Goal: Information Seeking & Learning: Compare options

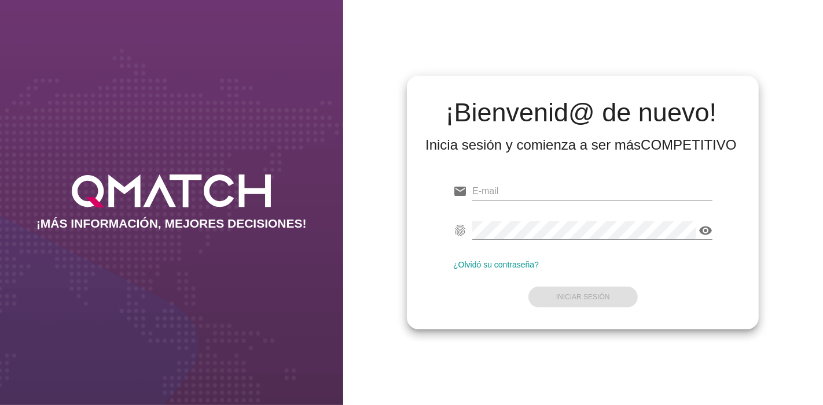
type input "[EMAIL_ADDRESS][PERSON_NAME][DOMAIN_NAME]"
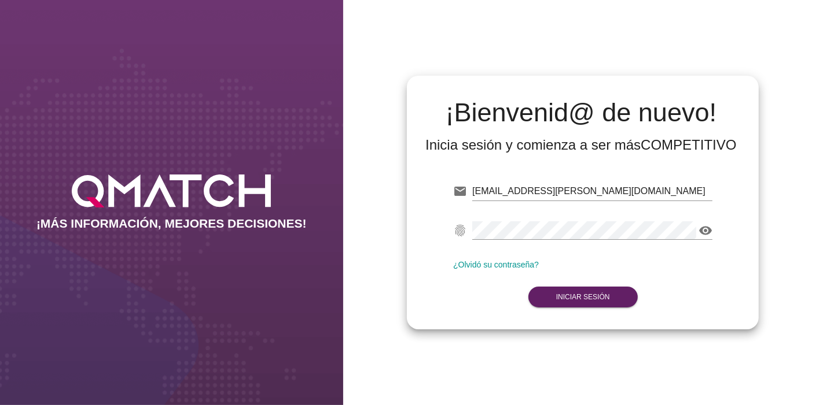
click at [621, 286] on form "email [EMAIL_ADDRESS][PERSON_NAME][DOMAIN_NAME] Correo no válido fingerprint vi…" at bounding box center [582, 243] width 259 height 137
click at [601, 293] on button "Iniciar Sesión" at bounding box center [582, 297] width 109 height 21
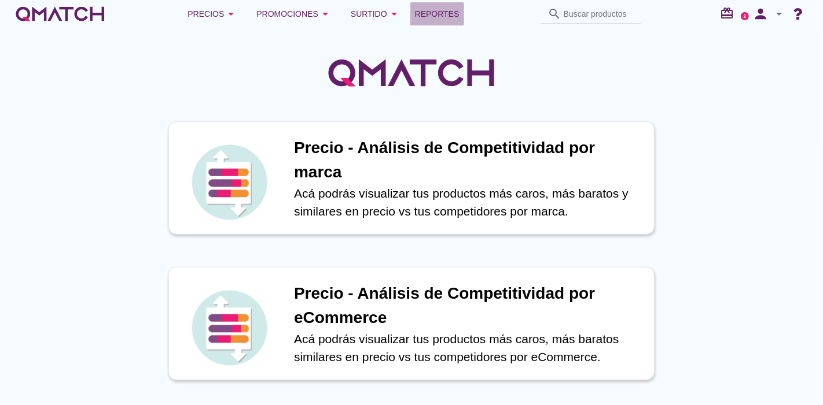
click at [430, 18] on span "Reportes" at bounding box center [437, 14] width 45 height 14
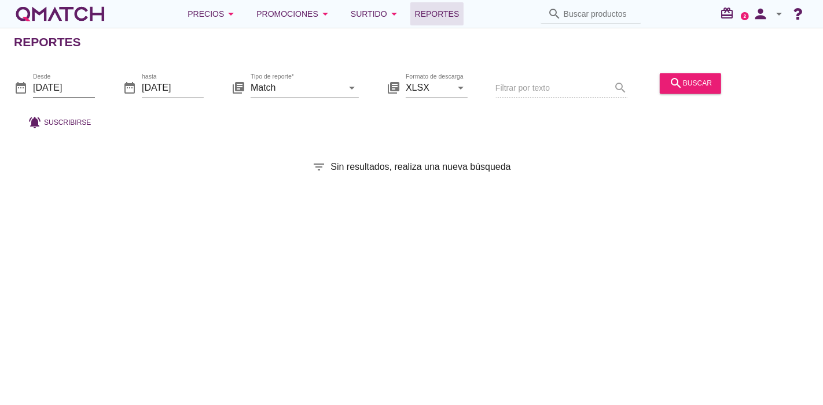
click at [80, 93] on input "[DATE]" at bounding box center [64, 88] width 62 height 19
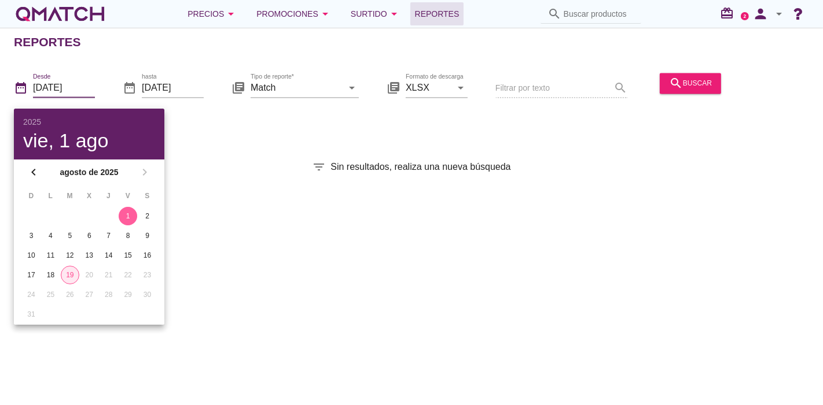
click at [68, 266] on button "19" at bounding box center [70, 275] width 19 height 19
type input "[DATE]"
click at [251, 180] on div "Reportes date_range Desde [DATE] date_range hasta [DATE] library_books Tipo de …" at bounding box center [411, 217] width 823 height 378
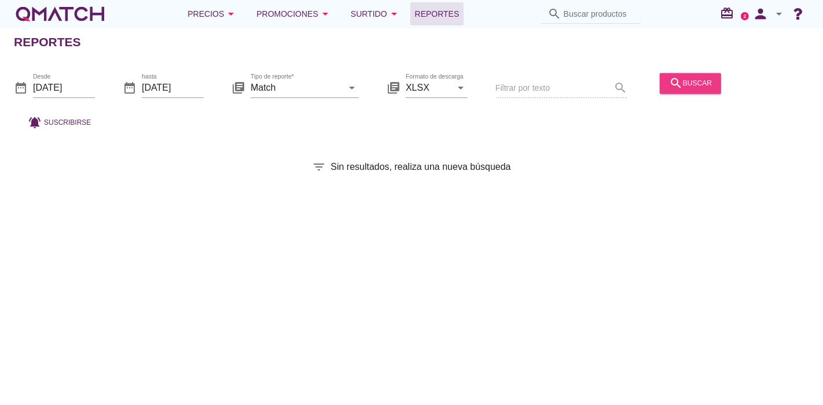
click at [701, 80] on div "search buscar" at bounding box center [690, 83] width 43 height 14
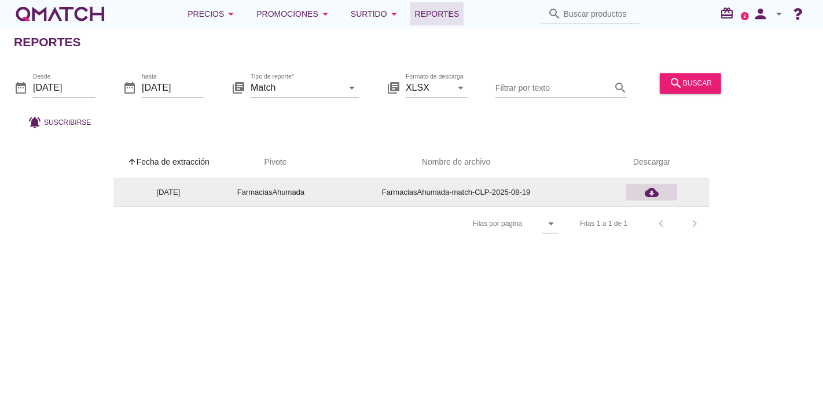
click at [646, 196] on icon "cloud_download" at bounding box center [651, 193] width 14 height 14
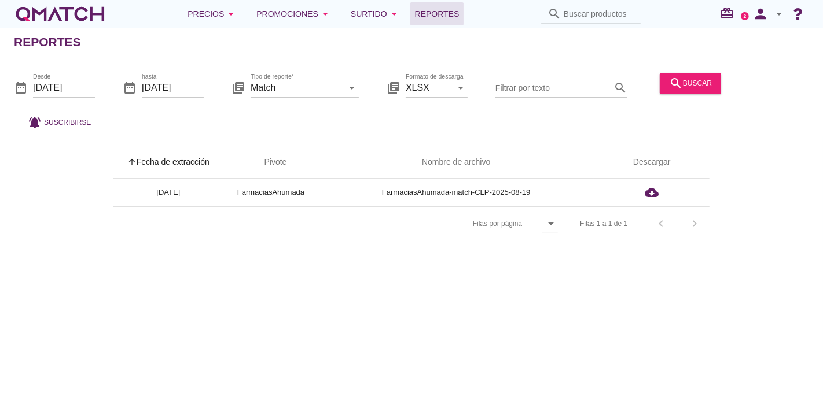
click at [51, 5] on div "white-qmatch-logo" at bounding box center [60, 13] width 93 height 23
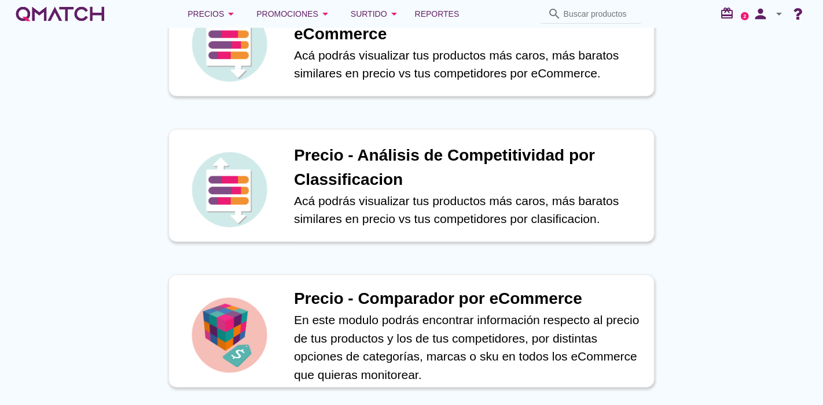
scroll to position [285, 0]
click at [377, 260] on div "Precio - Comparador por eCommerce En este modulo podrás encontrar información r…" at bounding box center [411, 331] width 518 height 146
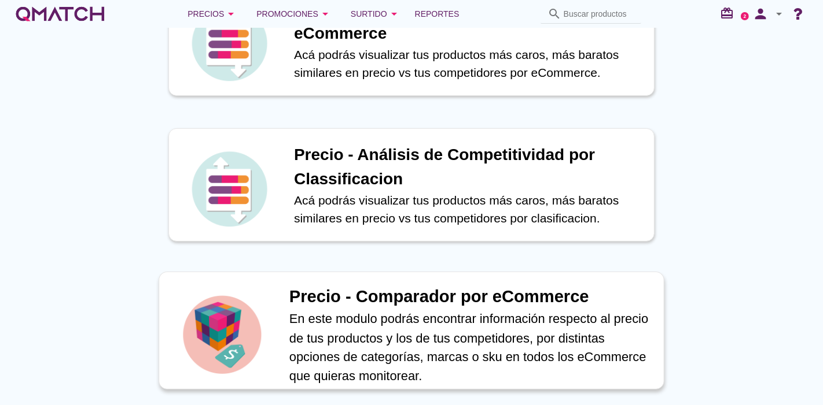
click at [363, 302] on h1 "Precio - Comparador por eCommerce" at bounding box center [470, 297] width 362 height 25
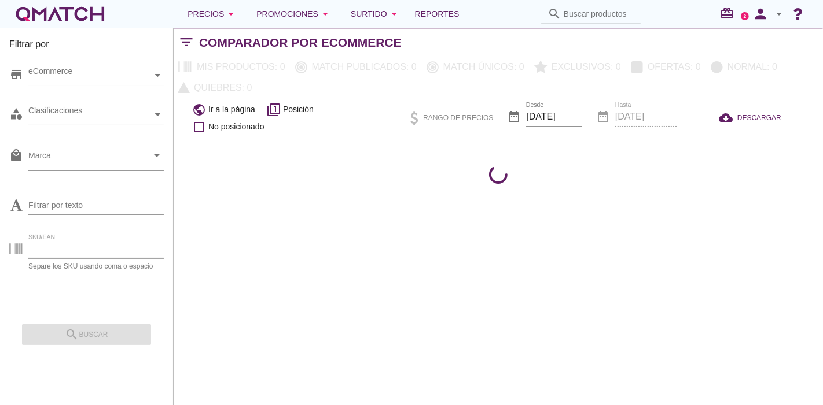
click at [93, 245] on input "SKU/EAN" at bounding box center [95, 249] width 135 height 19
paste input "49937"
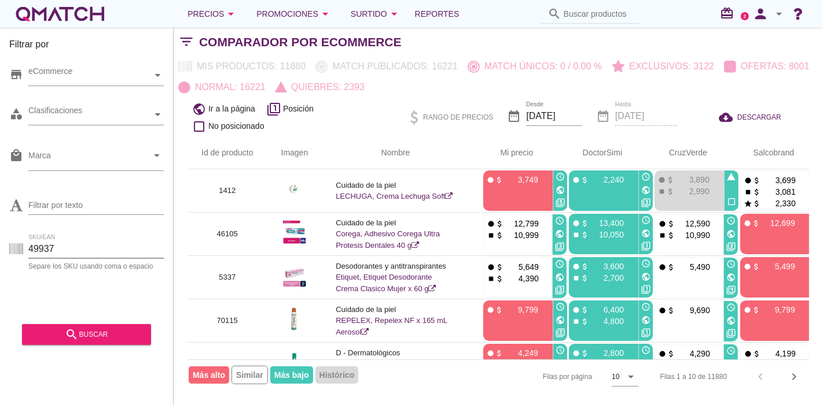
click at [107, 316] on div "search buscar" at bounding box center [86, 330] width 129 height 29
click at [85, 355] on div "Filtrar por store eCommerce category Clasificaciones local_mall Marca arrow_dro…" at bounding box center [87, 217] width 174 height 378
click at [46, 337] on div "search buscar" at bounding box center [86, 335] width 110 height 14
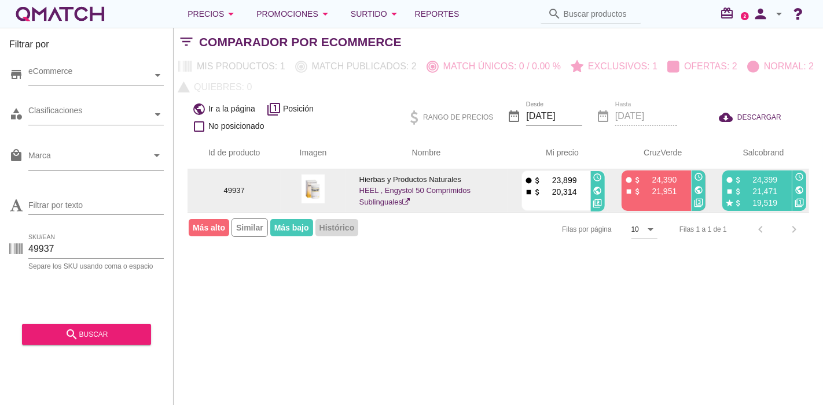
click at [701, 191] on icon "public" at bounding box center [698, 190] width 9 height 9
click at [797, 189] on icon "public" at bounding box center [798, 190] width 9 height 9
click at [597, 190] on icon "public" at bounding box center [597, 190] width 9 height 9
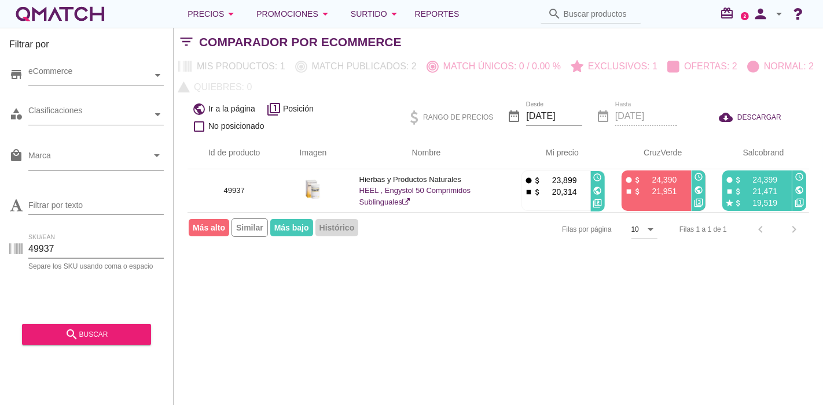
drag, startPoint x: 72, startPoint y: 244, endPoint x: 0, endPoint y: 231, distance: 72.8
click at [0, 231] on div "Filtrar por store eCommerce category Clasificaciones local_mall Marca arrow_dro…" at bounding box center [87, 217] width 174 height 378
paste input "20951"
click at [68, 333] on icon "search" at bounding box center [72, 335] width 14 height 14
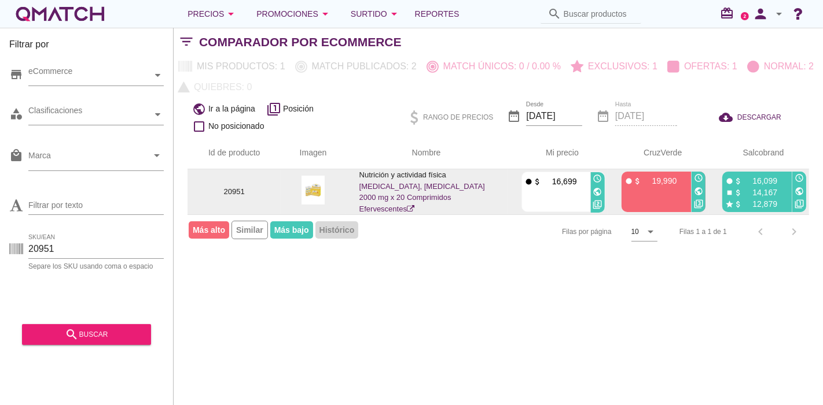
click at [806, 188] on div "public" at bounding box center [799, 191] width 14 height 13
click at [801, 189] on icon "public" at bounding box center [798, 191] width 9 height 9
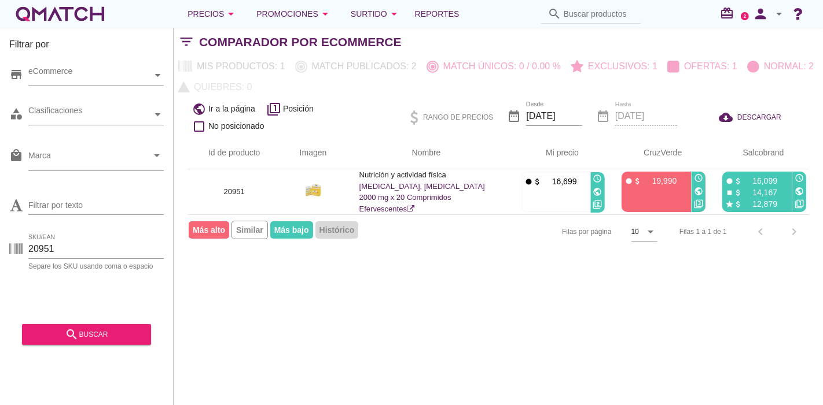
click at [109, 233] on div "SKU/EAN 20951 Separe los SKU usando [MEDICAL_DATA] o espacio" at bounding box center [86, 251] width 154 height 37
drag, startPoint x: 89, startPoint y: 246, endPoint x: 0, endPoint y: 256, distance: 89.7
click at [0, 256] on div "Filtrar por store eCommerce category Clasificaciones local_mall Marca arrow_dro…" at bounding box center [87, 217] width 174 height 378
paste input "90727"
click at [74, 349] on div "Filtrar por store eCommerce category Clasificaciones local_mall Marca arrow_dro…" at bounding box center [87, 217] width 174 height 378
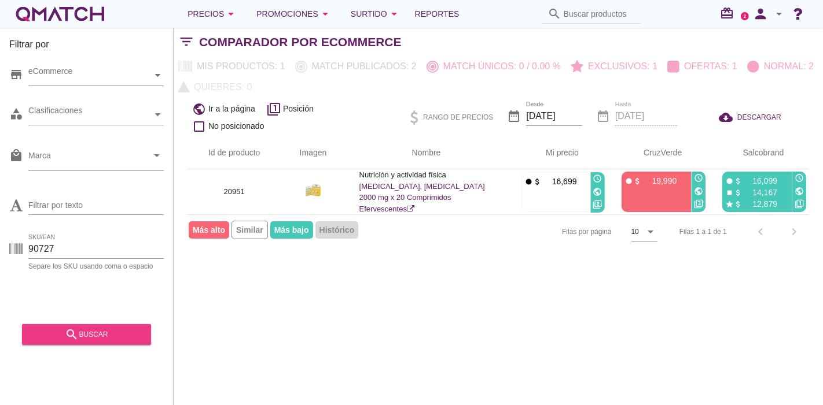
click at [61, 333] on div "search buscar" at bounding box center [86, 335] width 110 height 14
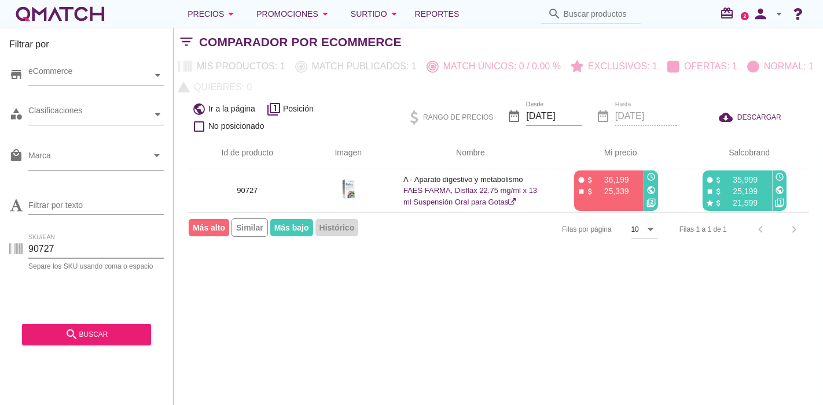
drag, startPoint x: 71, startPoint y: 245, endPoint x: 7, endPoint y: 242, distance: 64.3
click at [7, 242] on div "Filtrar por store eCommerce category Clasificaciones local_mall Marca arrow_dro…" at bounding box center [87, 217] width 174 height 378
paste input "82421002"
type input "82421002"
click at [60, 333] on div "search buscar" at bounding box center [86, 335] width 110 height 14
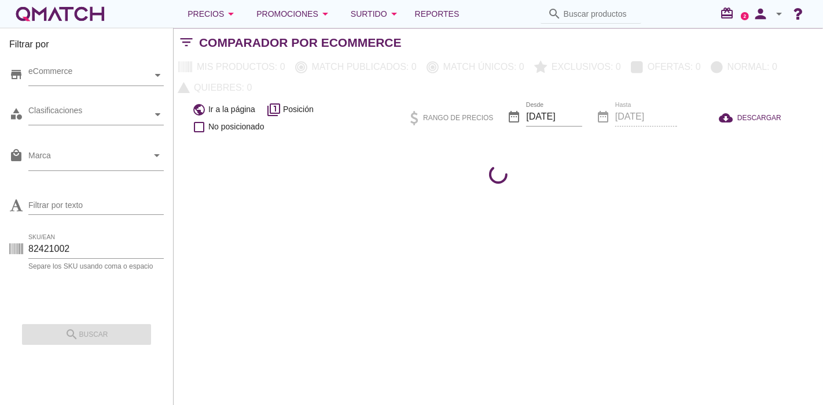
click at [49, 320] on div "search buscar" at bounding box center [86, 330] width 129 height 29
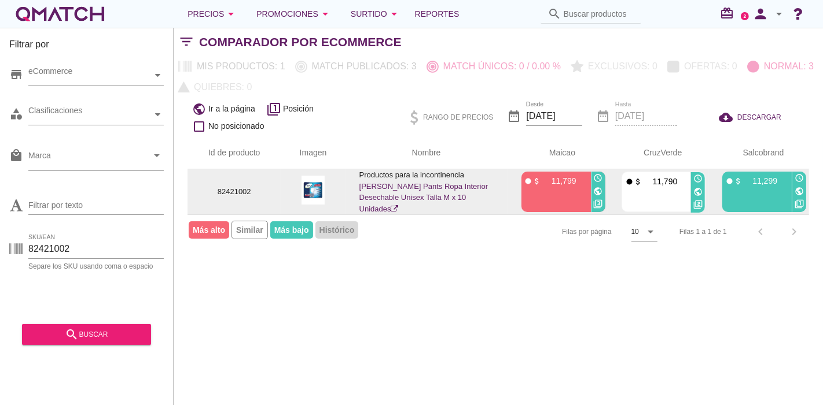
click at [803, 192] on icon "public" at bounding box center [798, 191] width 9 height 9
click at [595, 187] on icon "public" at bounding box center [597, 191] width 9 height 9
